Goal: Task Accomplishment & Management: Manage account settings

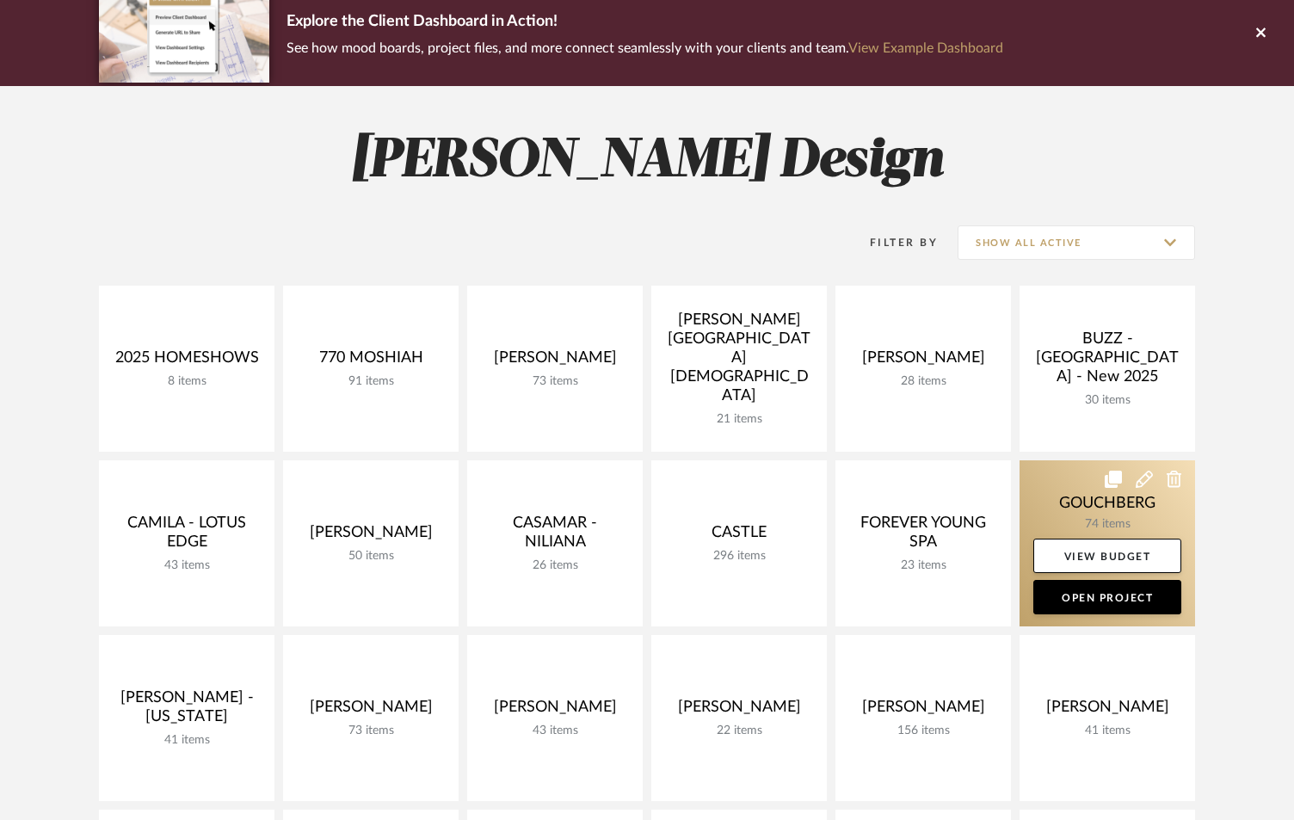
scroll to position [458, 0]
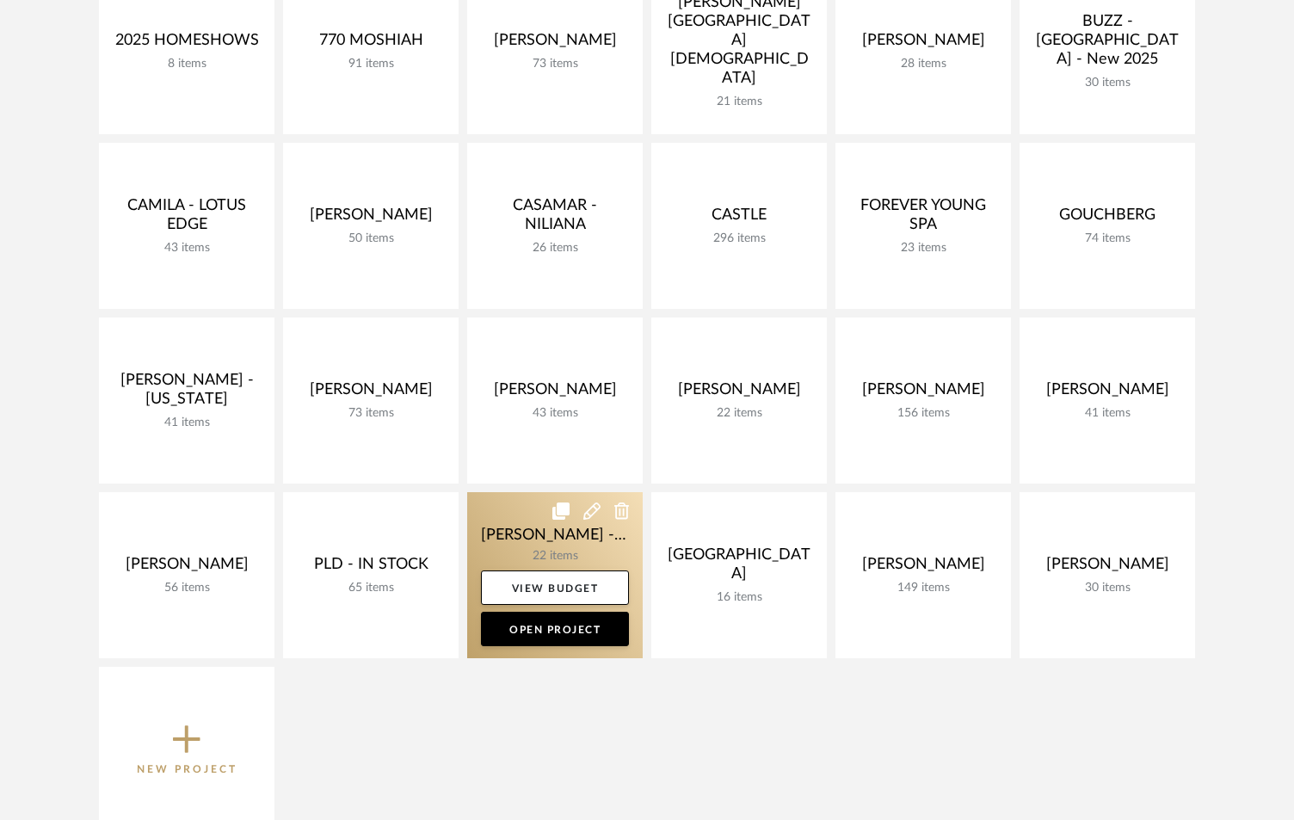
click at [504, 528] on link at bounding box center [554, 575] width 175 height 166
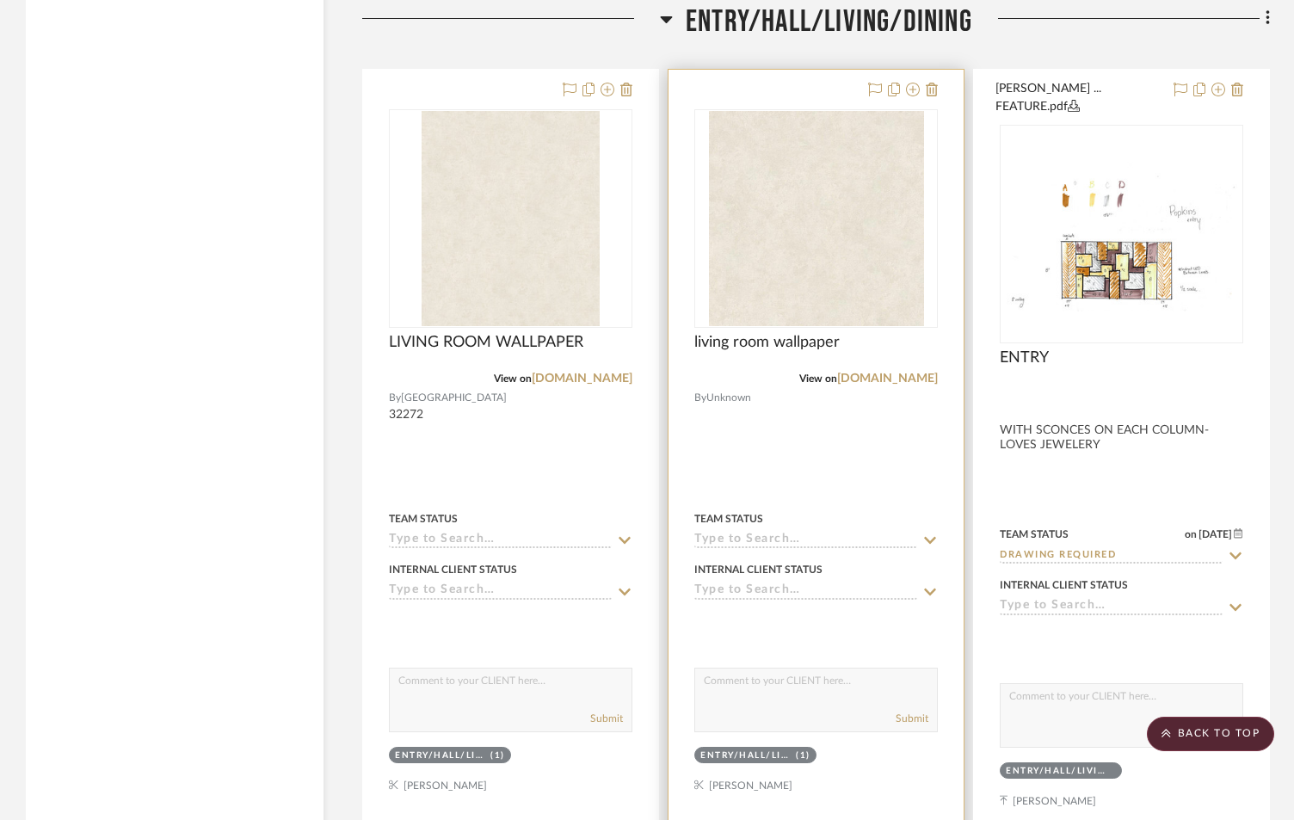
scroll to position [2982, 0]
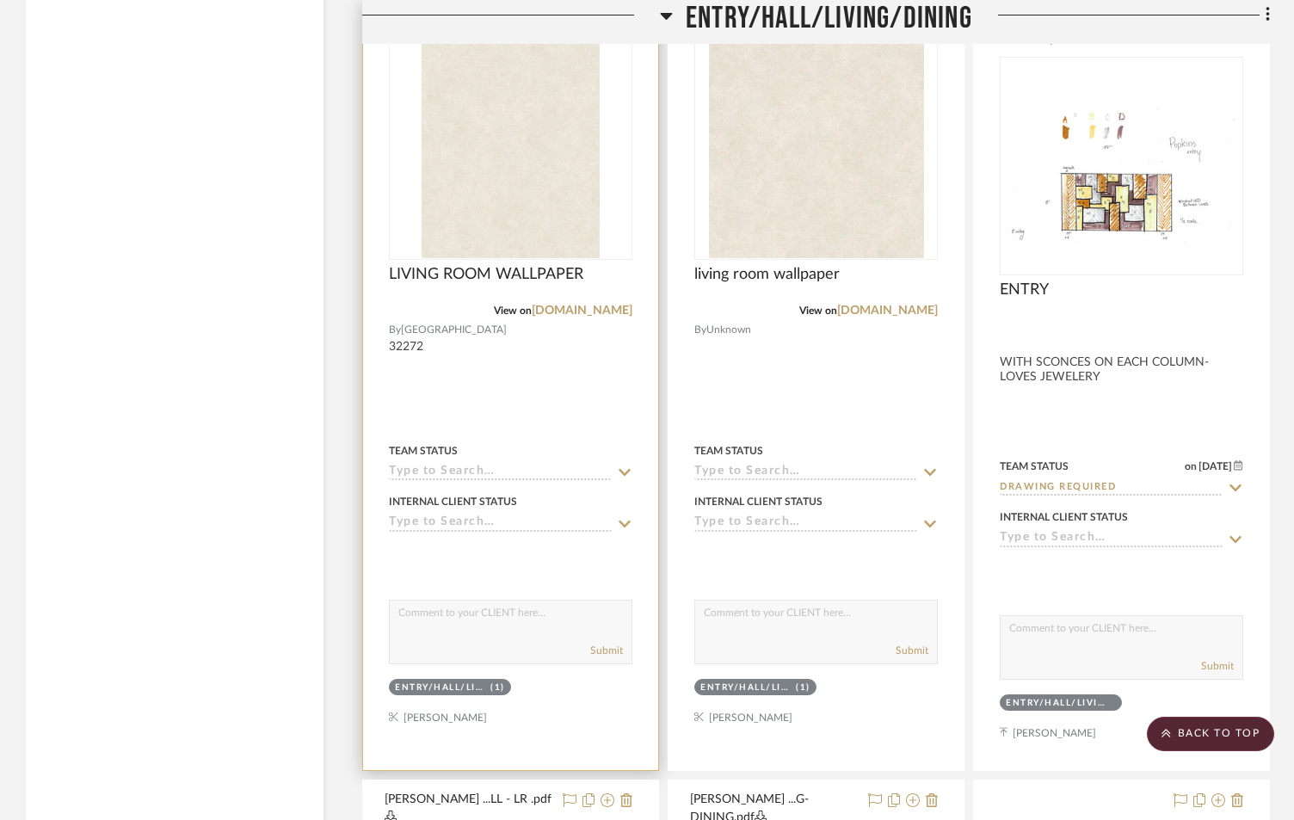
click at [489, 464] on input at bounding box center [500, 472] width 223 height 16
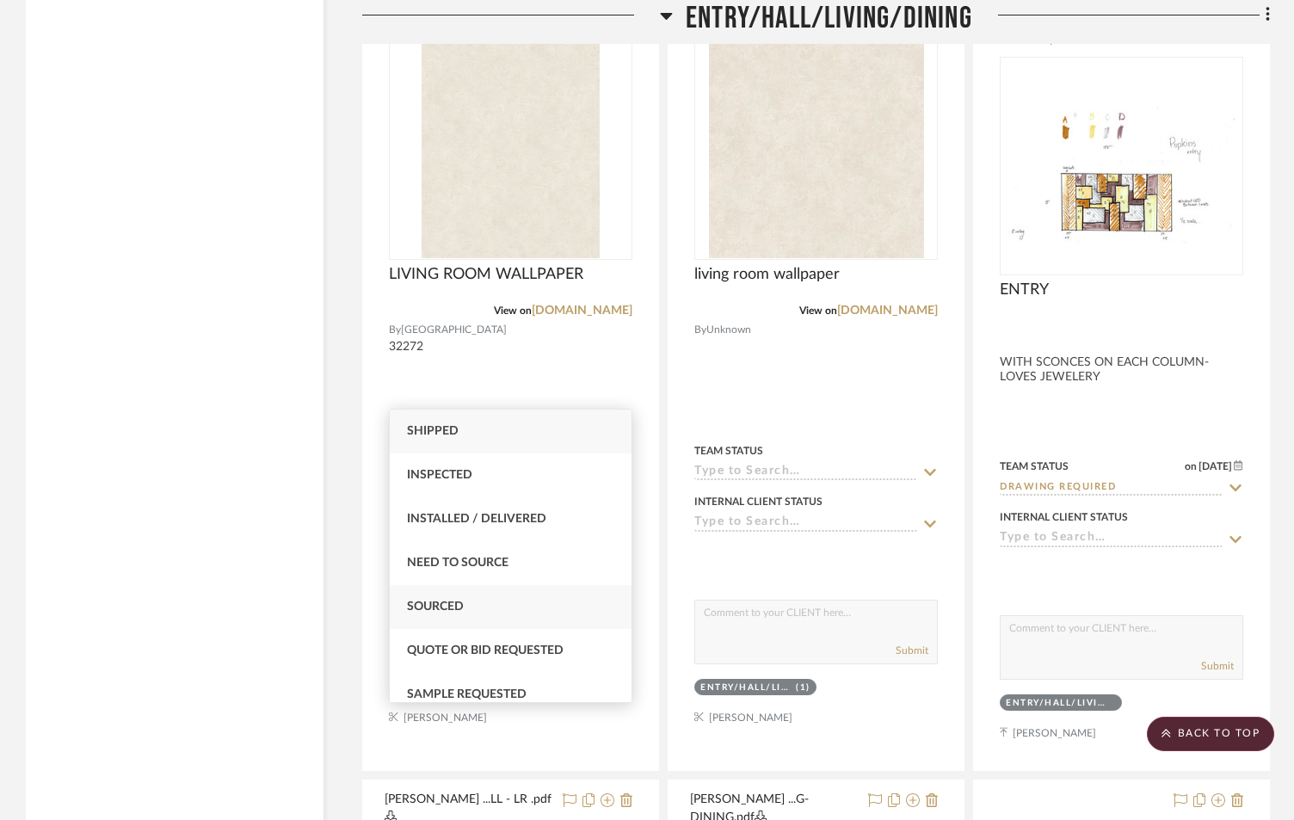
type input "S"
click at [458, 597] on div "Sourced" at bounding box center [511, 607] width 242 height 44
type input "[DATE]"
type input "Sourced"
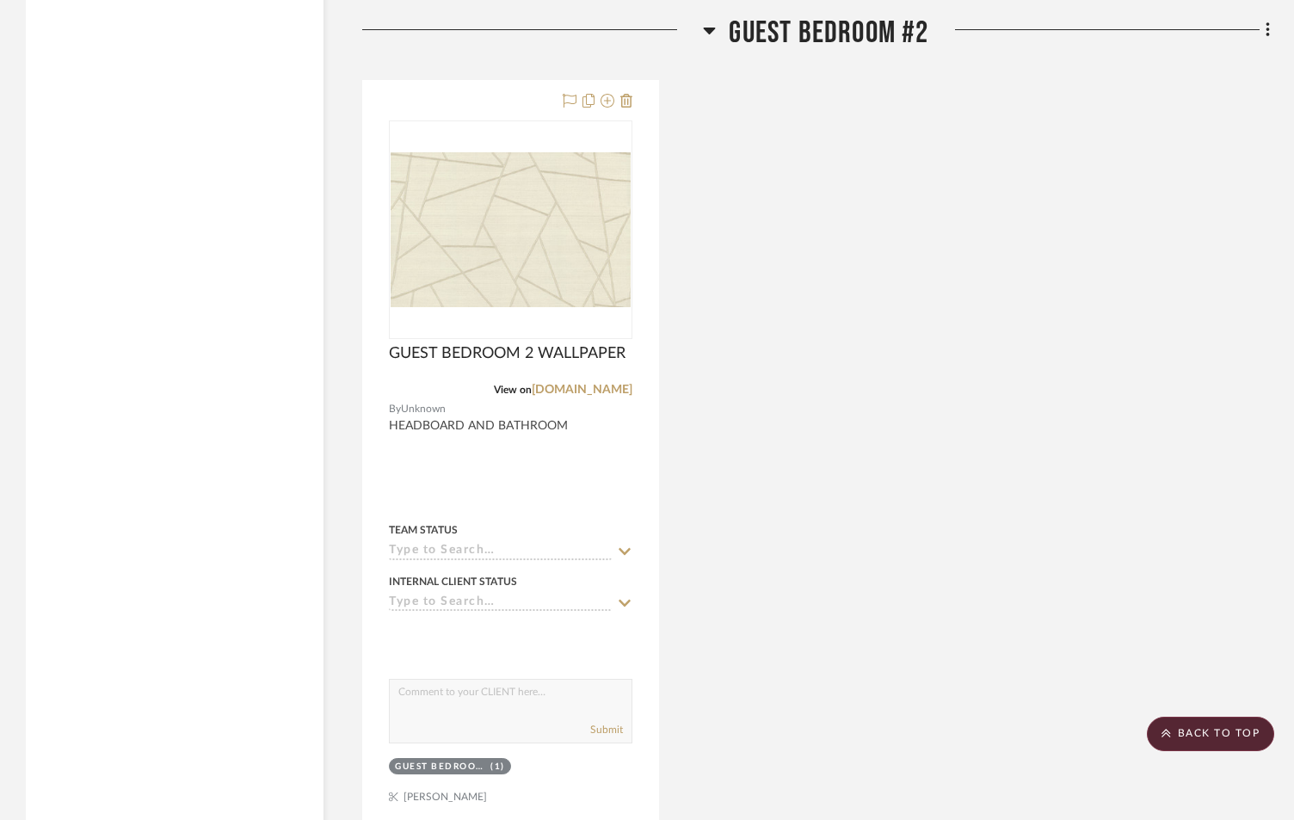
scroll to position [8820, 0]
